Goal: Information Seeking & Learning: Find specific fact

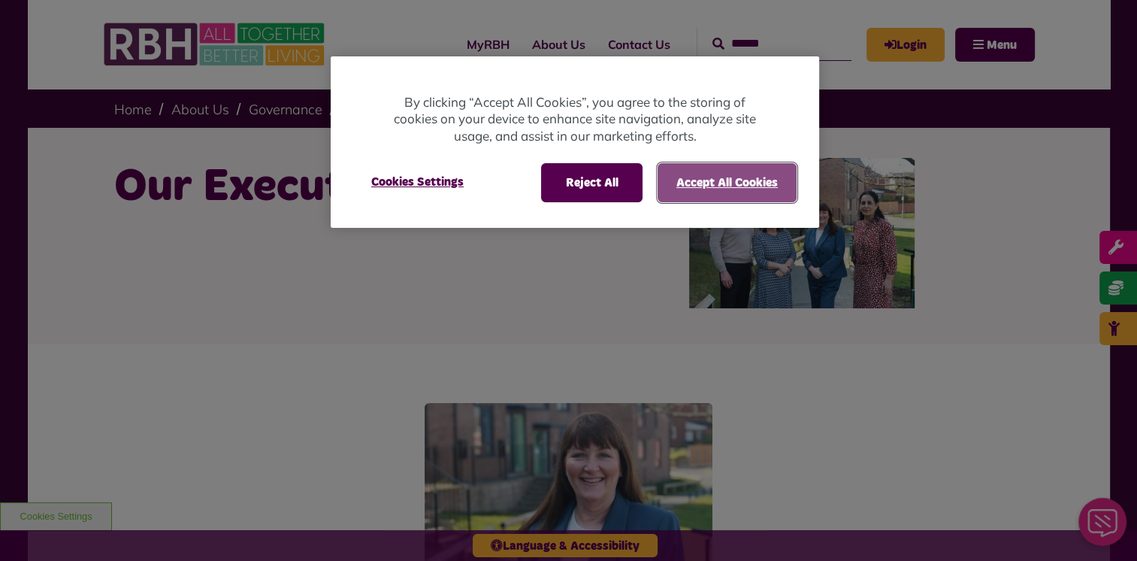
click at [688, 185] on button "Accept All Cookies" at bounding box center [727, 182] width 139 height 39
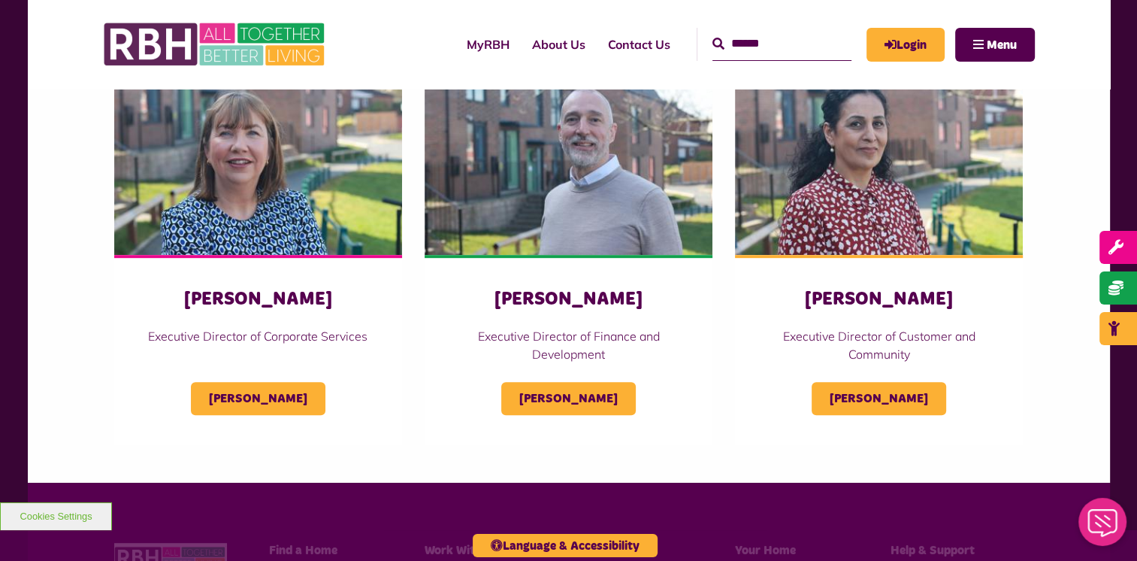
scroll to position [752, 0]
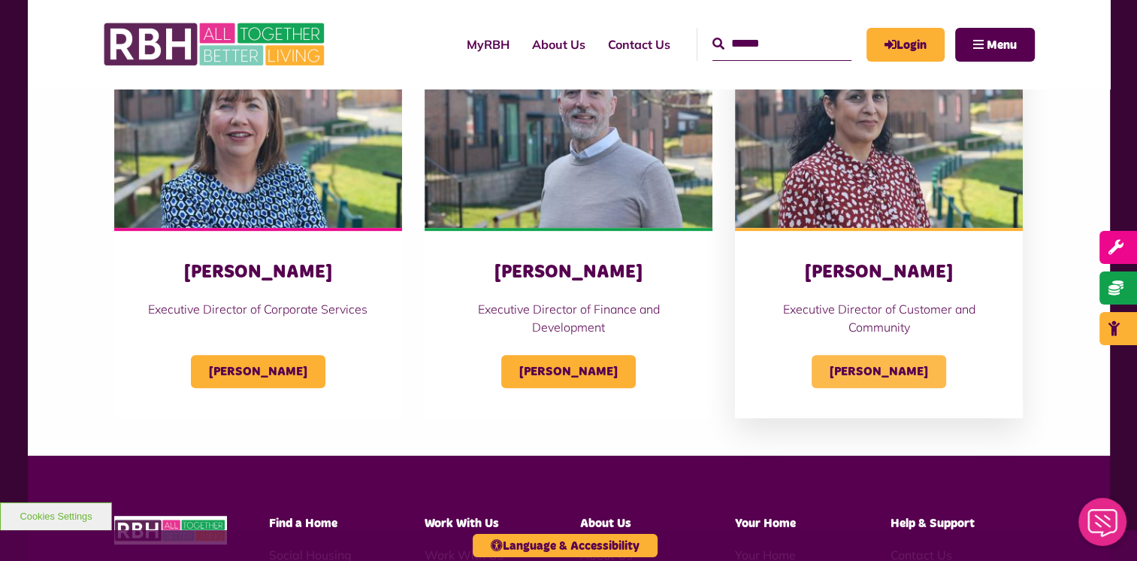
click at [877, 366] on span "Nadhia Khan" at bounding box center [879, 371] width 135 height 33
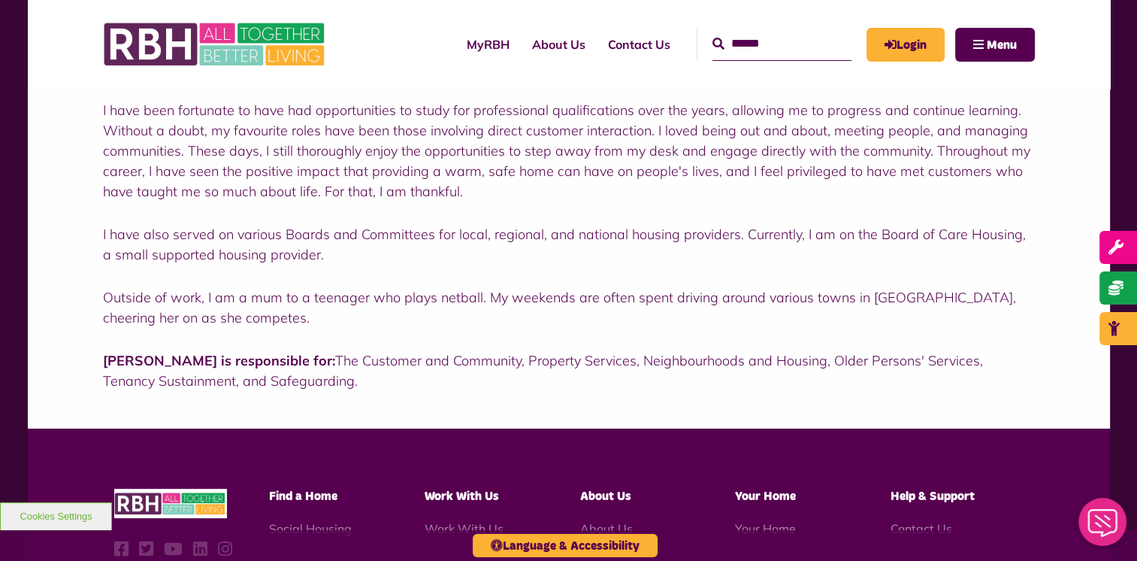
scroll to position [376, 0]
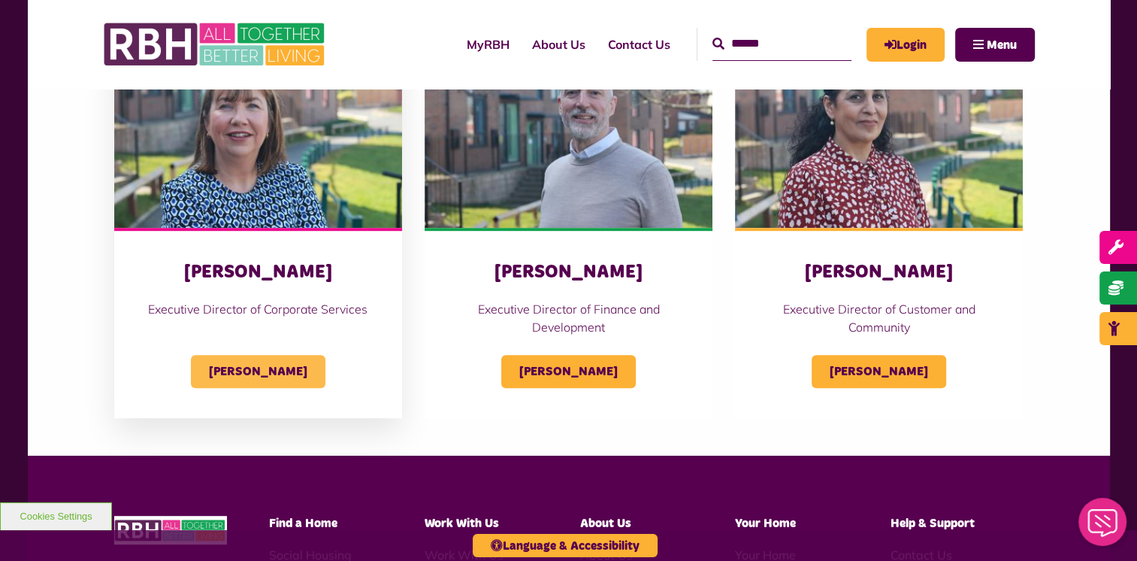
click at [236, 368] on span "[PERSON_NAME]" at bounding box center [258, 371] width 135 height 33
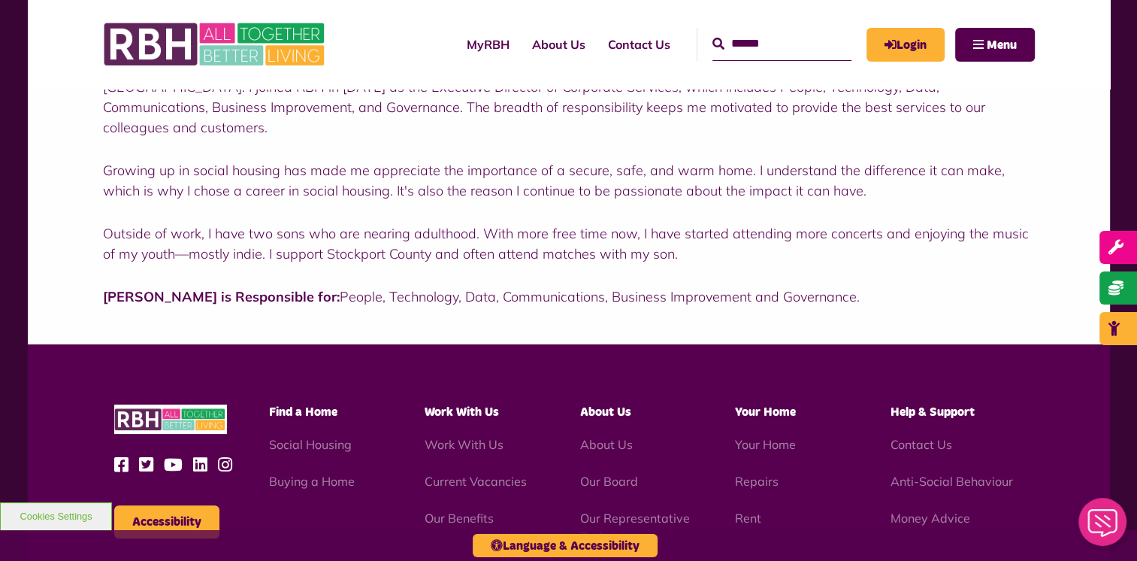
scroll to position [376, 0]
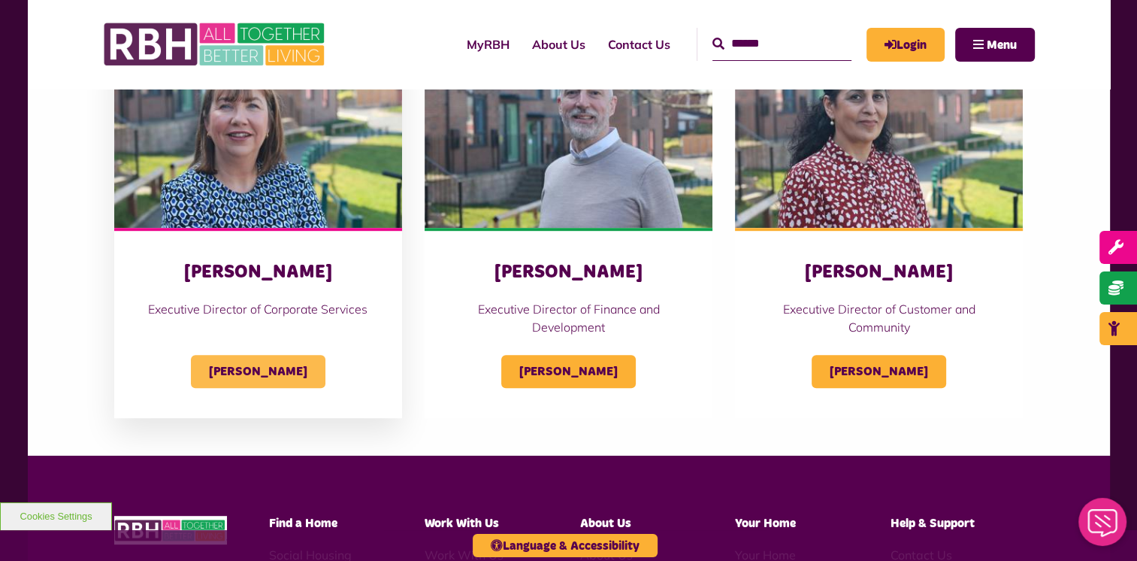
click at [265, 369] on span "[PERSON_NAME]" at bounding box center [258, 371] width 135 height 33
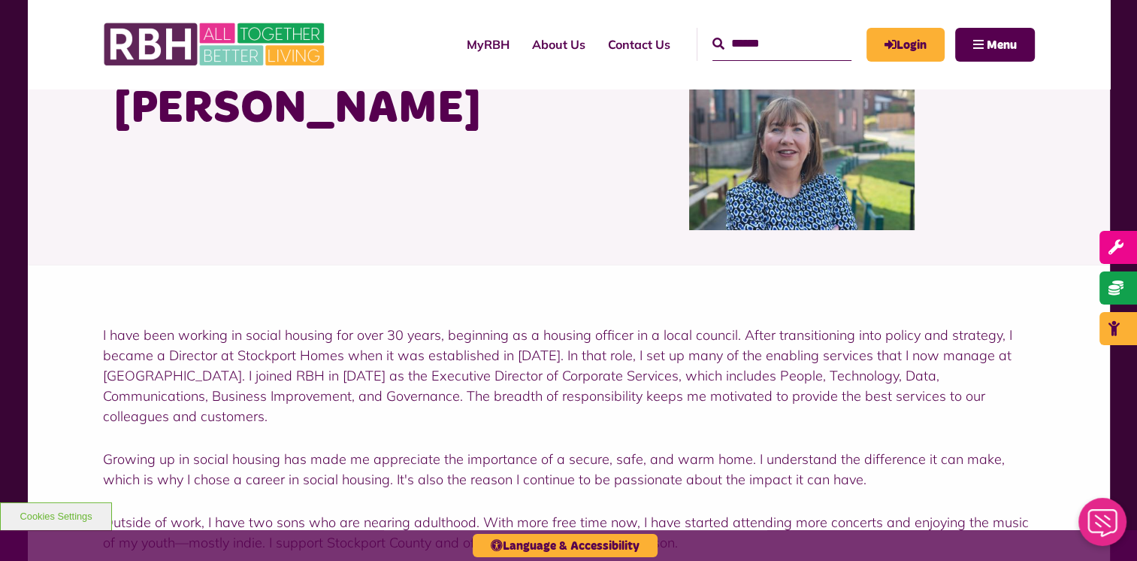
scroll to position [226, 0]
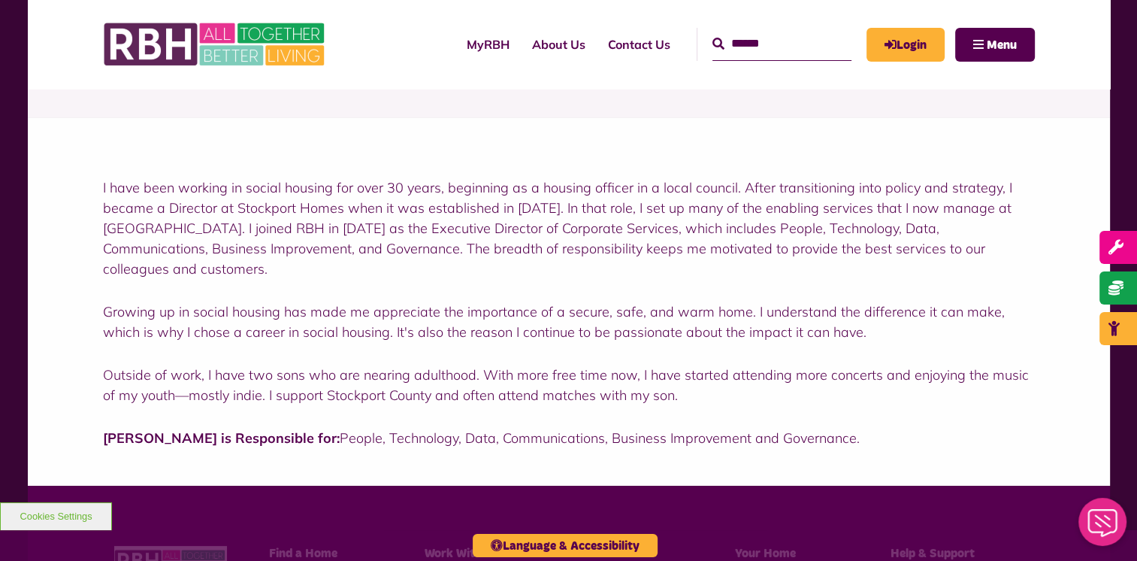
drag, startPoint x: 277, startPoint y: 416, endPoint x: 777, endPoint y: 421, distance: 499.9
click at [782, 428] on p "[PERSON_NAME] is Responsible for: People, Technology, Data, Communications, Bus…" at bounding box center [569, 438] width 932 height 20
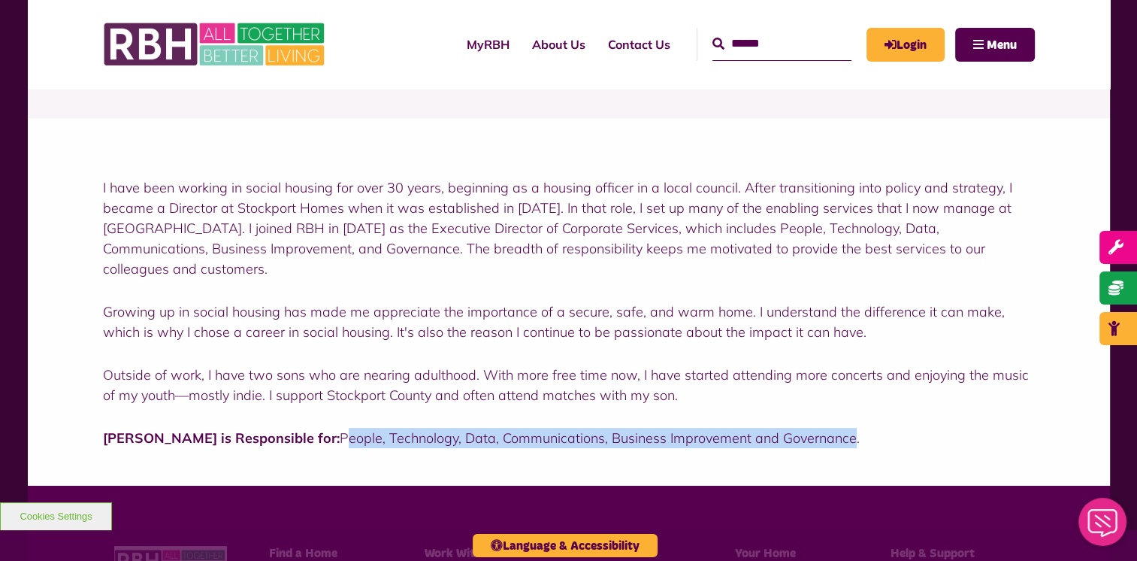
drag, startPoint x: 777, startPoint y: 421, endPoint x: 767, endPoint y: 419, distance: 10.0
copy p "People, Technology, Data, Communications, Business Improvement and Governanc"
